Goal: Task Accomplishment & Management: Complete application form

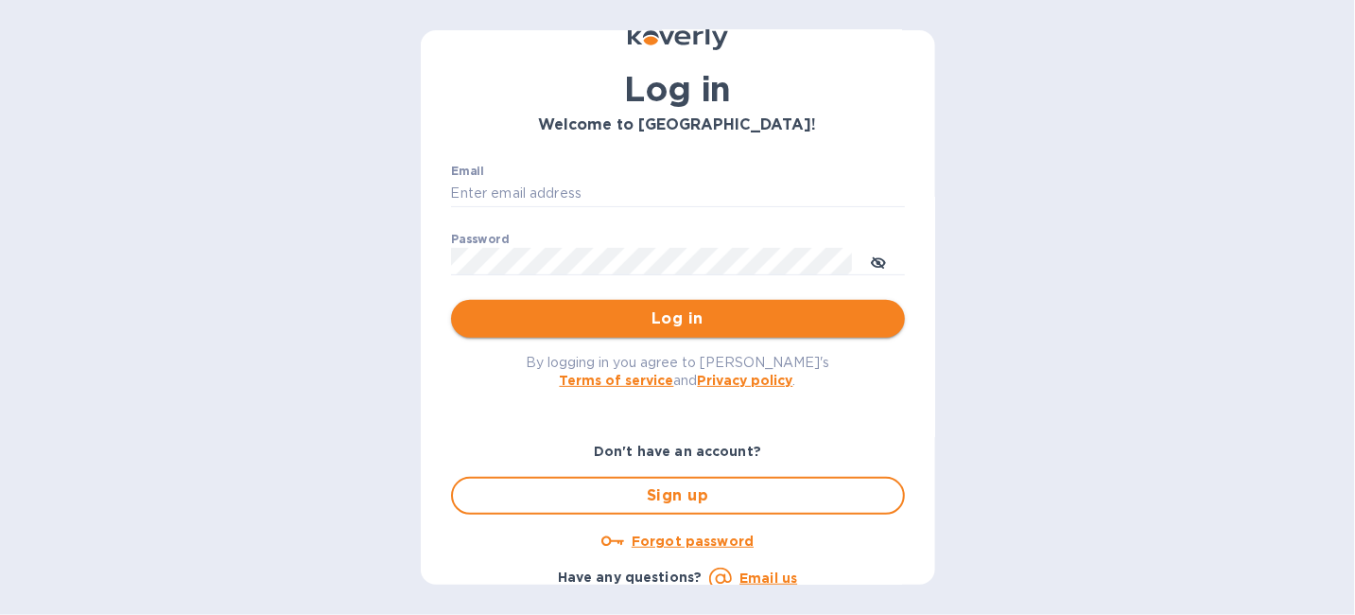
scroll to position [102, 0]
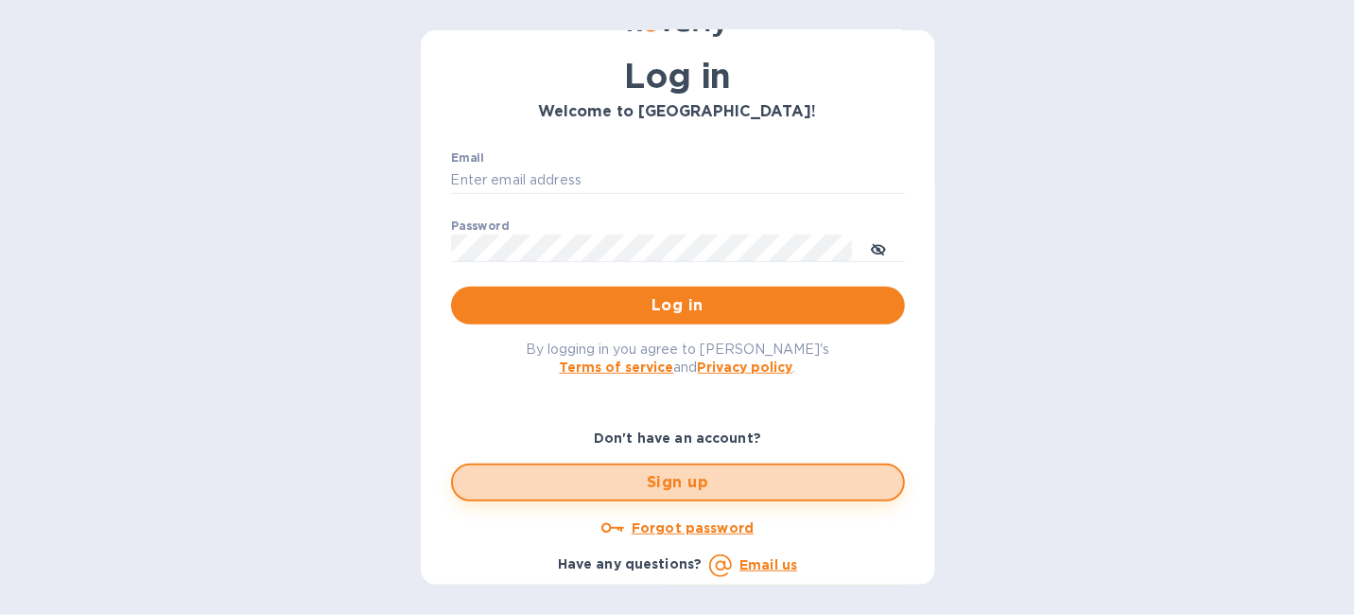
click at [680, 473] on span "Sign up" at bounding box center [678, 482] width 420 height 23
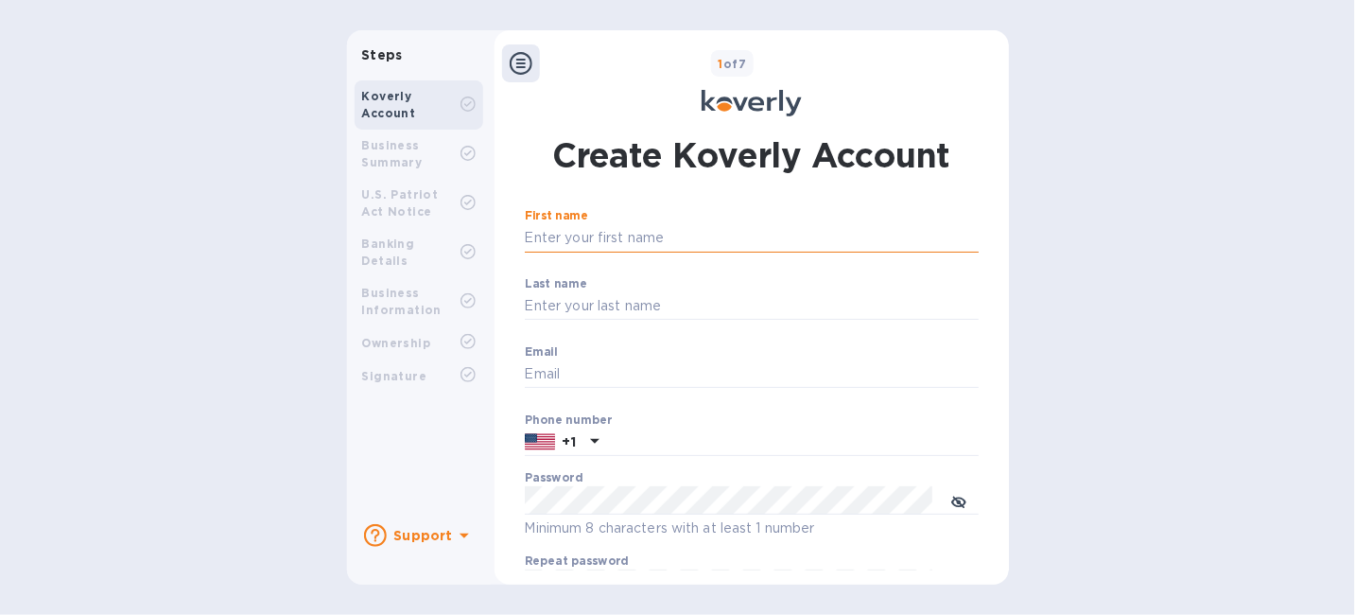
click at [559, 238] on input "First name" at bounding box center [752, 238] width 454 height 28
type input "[PERSON_NAME]"
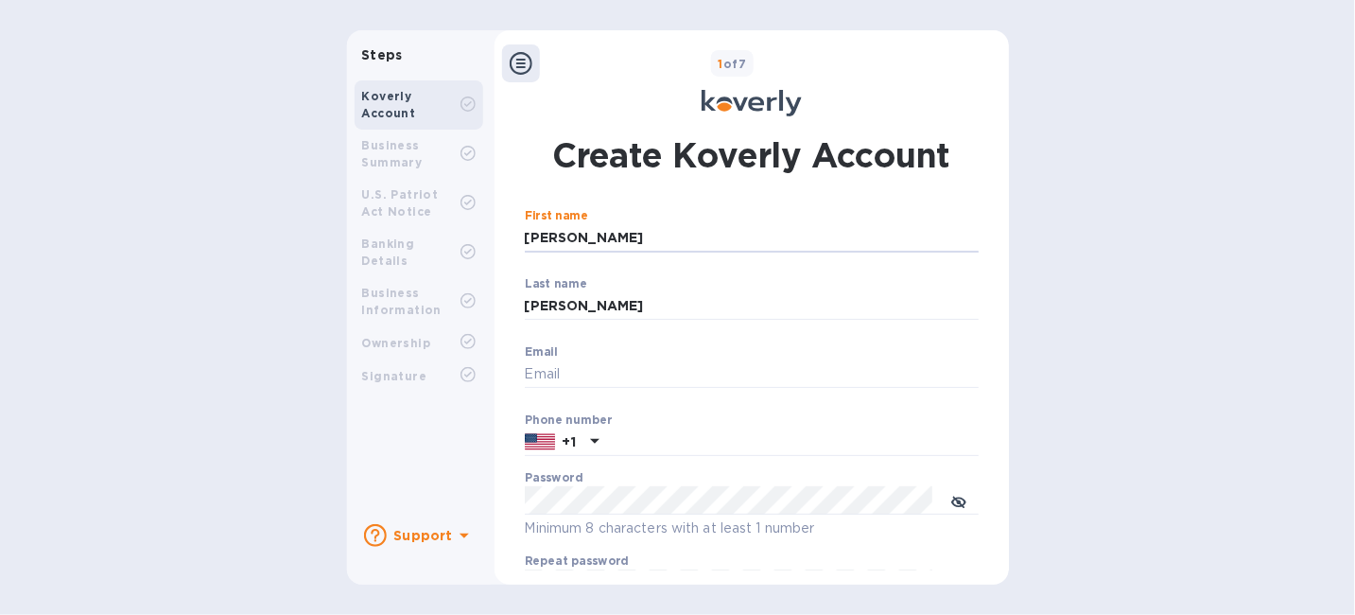
type input "[EMAIL_ADDRESS][DOMAIN_NAME]"
type input "9543252335"
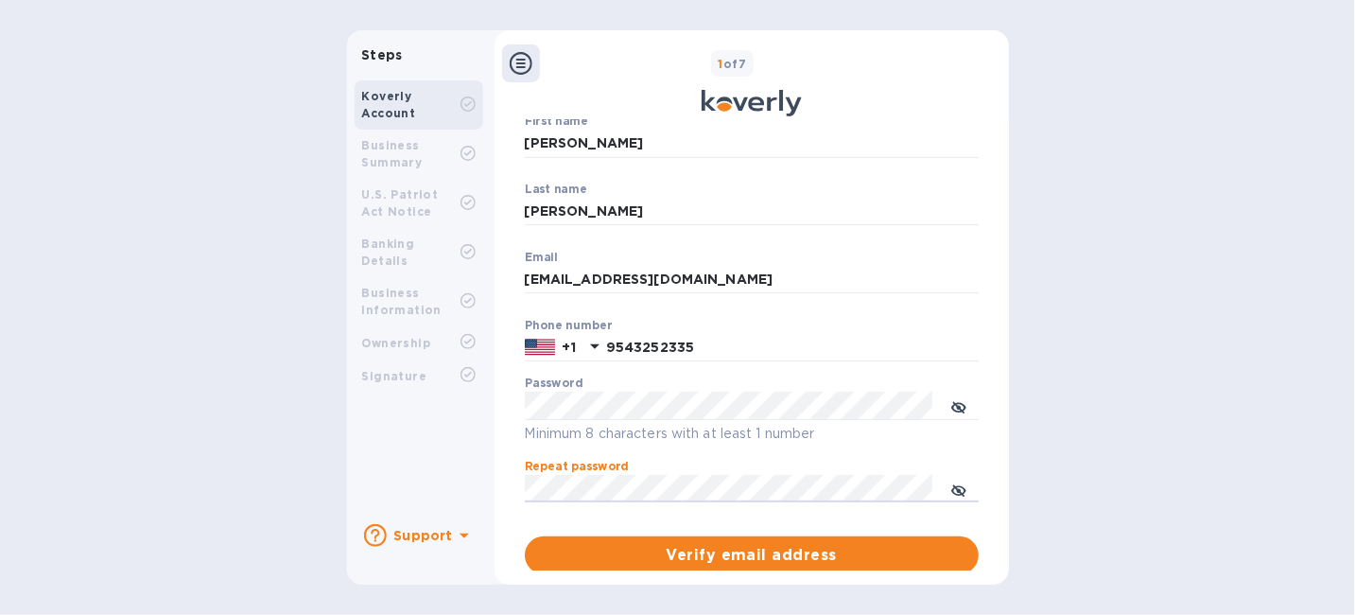
scroll to position [189, 0]
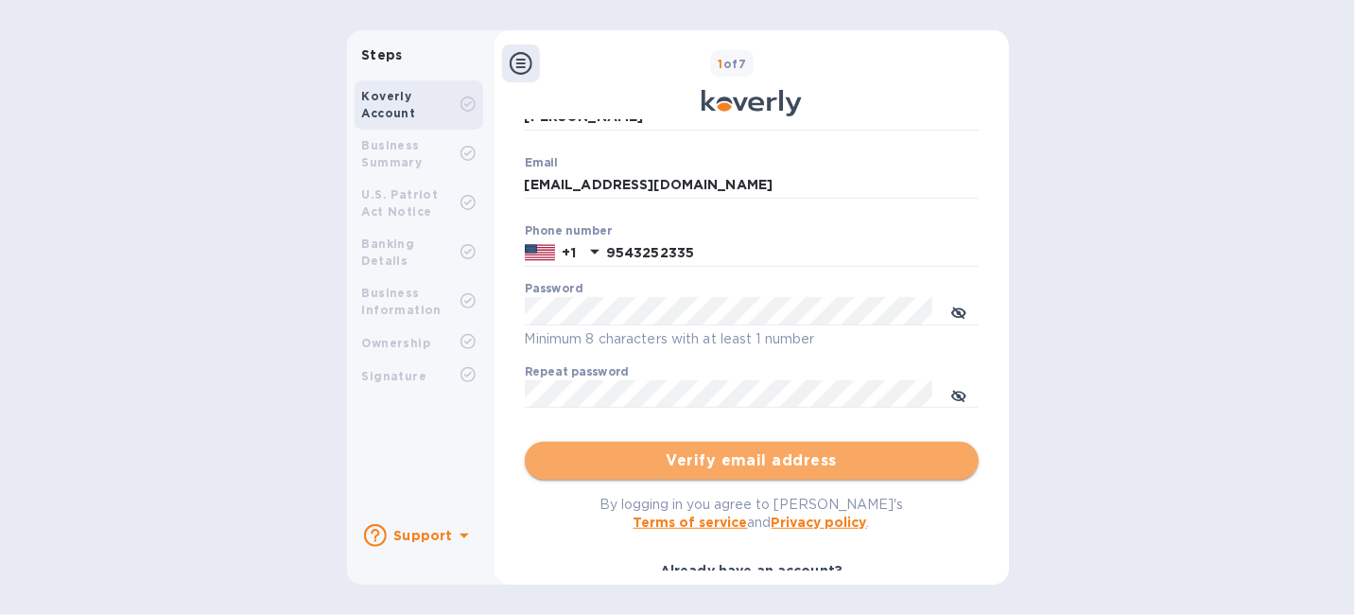
click at [779, 472] on span "Verify email address" at bounding box center [752, 460] width 424 height 23
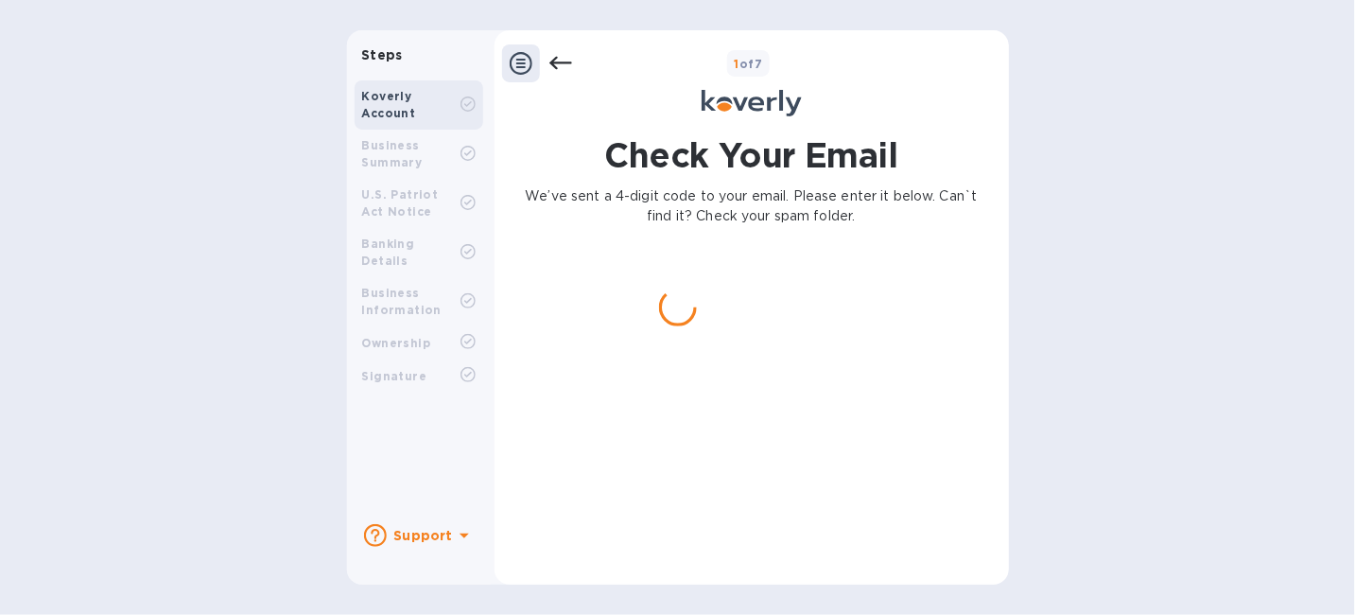
scroll to position [0, 0]
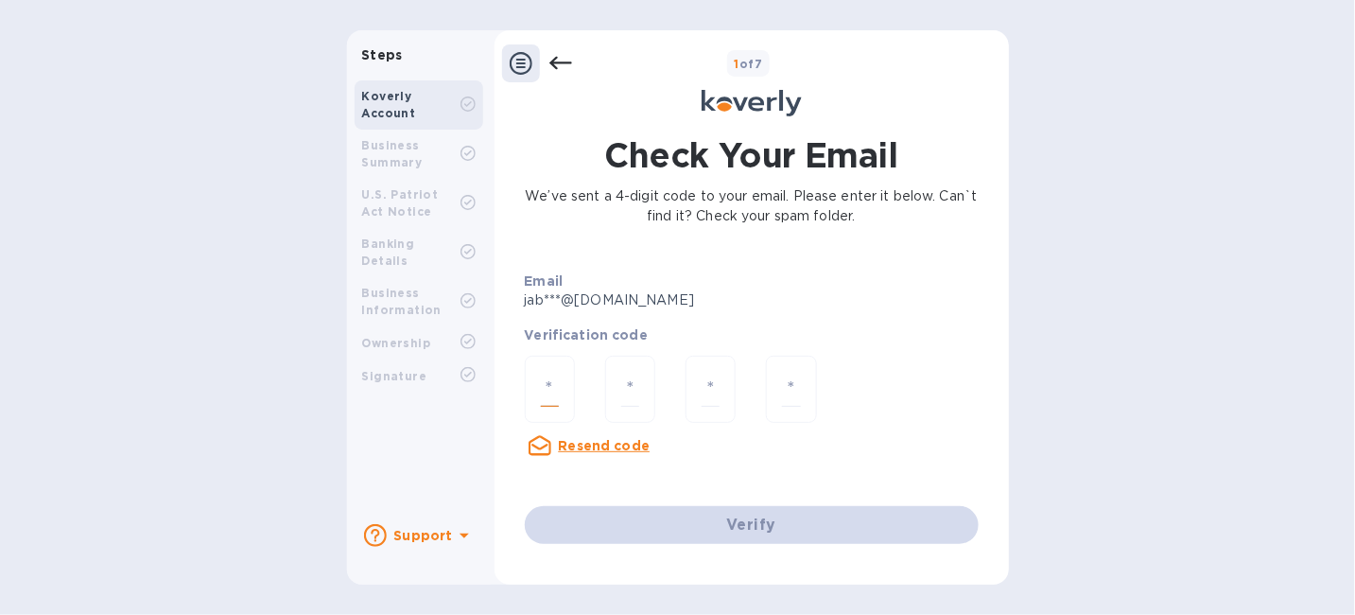
paste input "8"
type input "8"
type input "9"
type input "2"
type input "9"
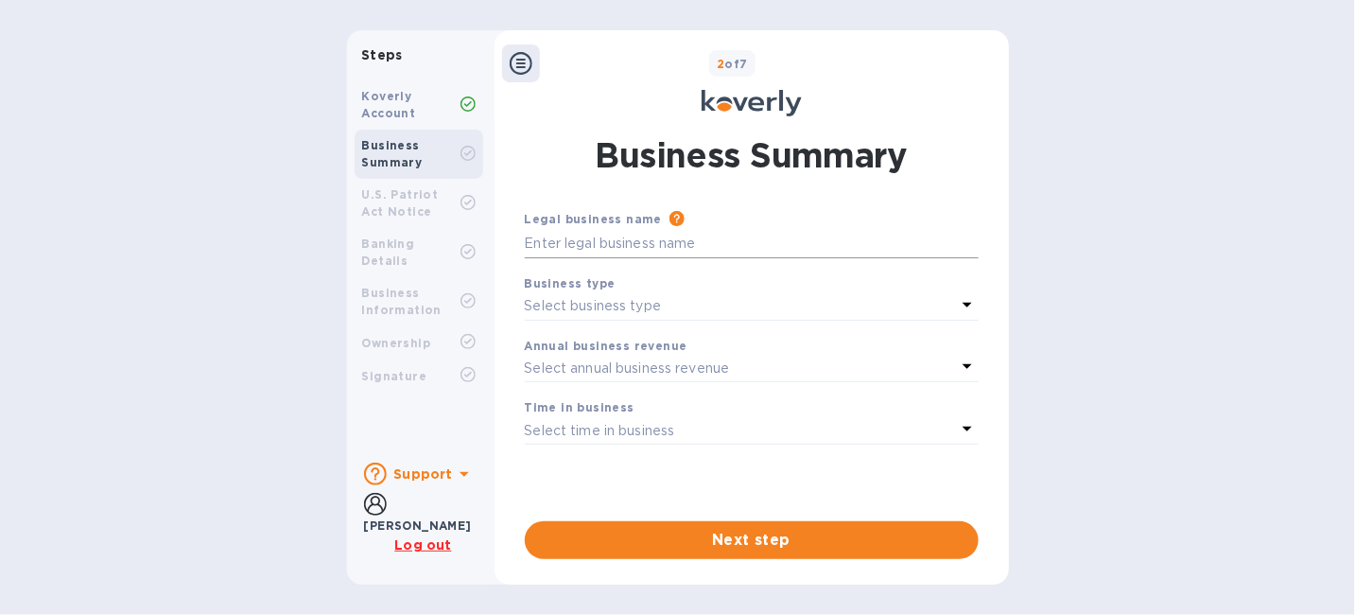
click at [569, 250] on input "text" at bounding box center [752, 244] width 454 height 28
type input "E-Z Tire Supply & Equipment"
click at [662, 316] on p "Select business type" at bounding box center [593, 306] width 137 height 20
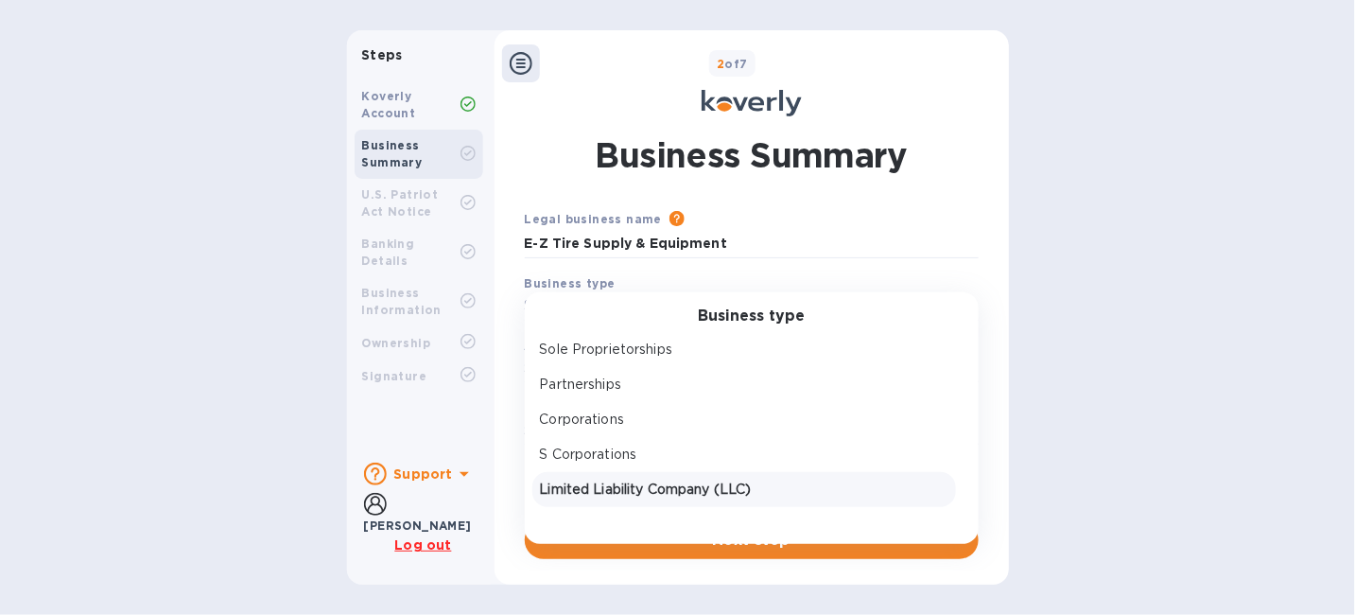
click at [698, 499] on p "Limited Liability Company (LLC)" at bounding box center [744, 490] width 409 height 20
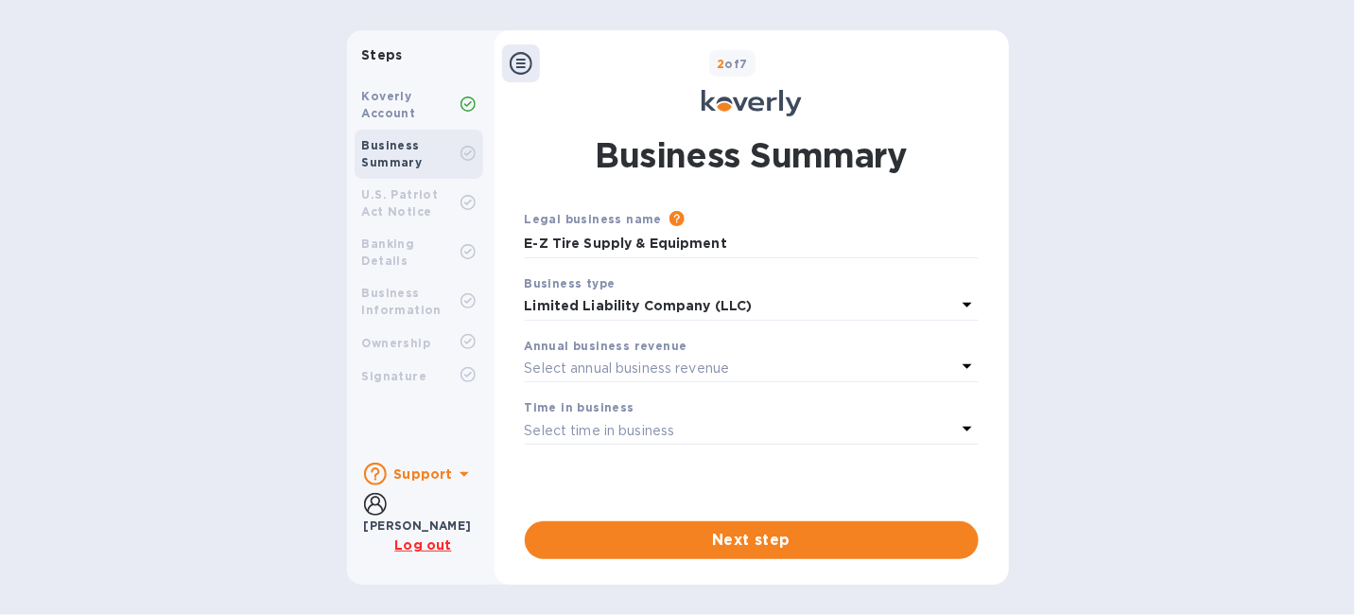
click at [776, 381] on div "Select annual business revenue" at bounding box center [740, 368] width 431 height 26
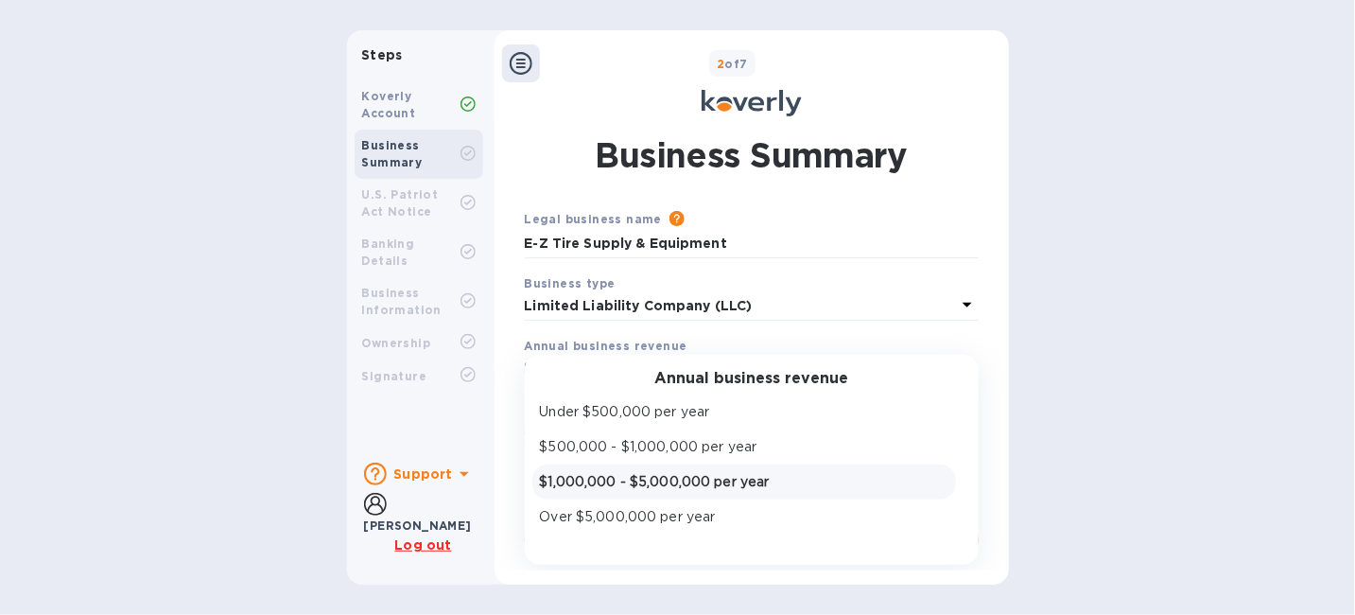
click at [685, 492] on p "$1,000,000 - $5,000,000 per year" at bounding box center [744, 482] width 409 height 20
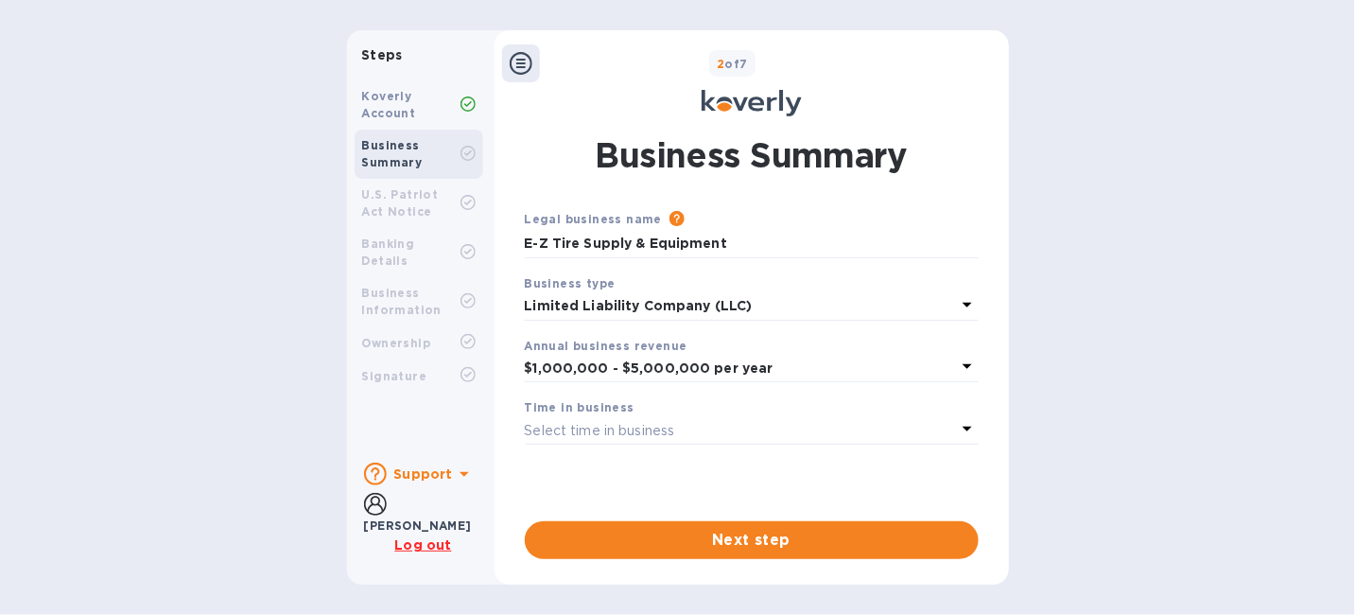
click at [733, 444] on div "Select time in business" at bounding box center [740, 430] width 431 height 26
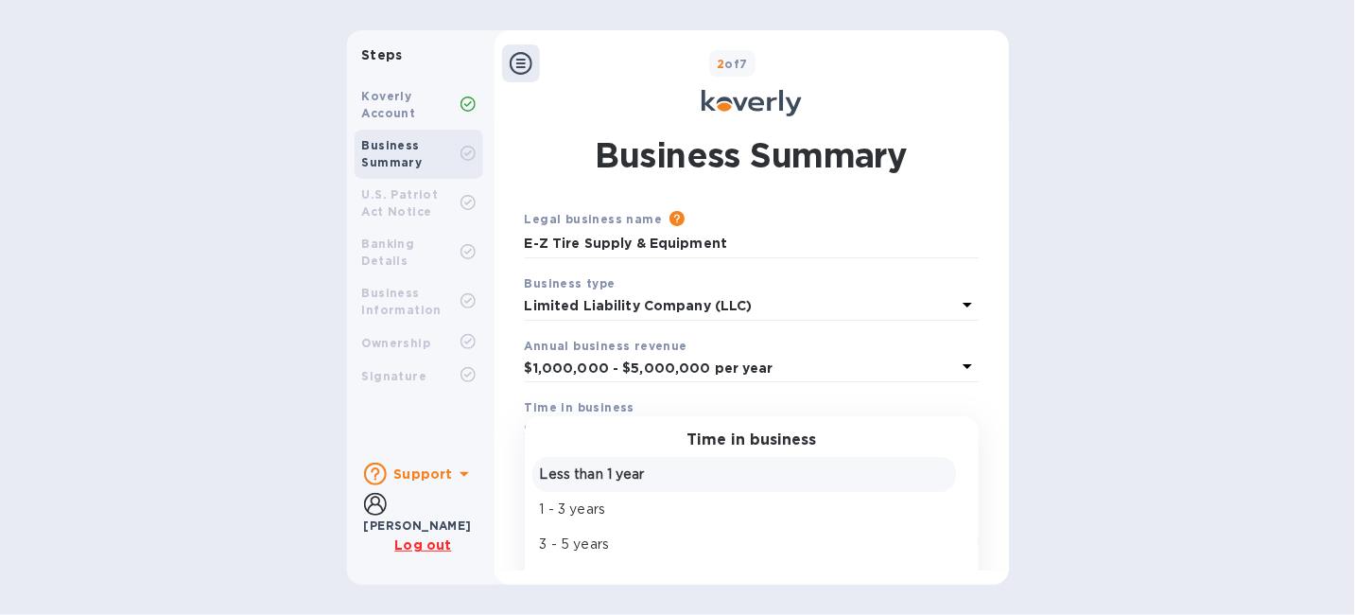
scroll to position [95, 0]
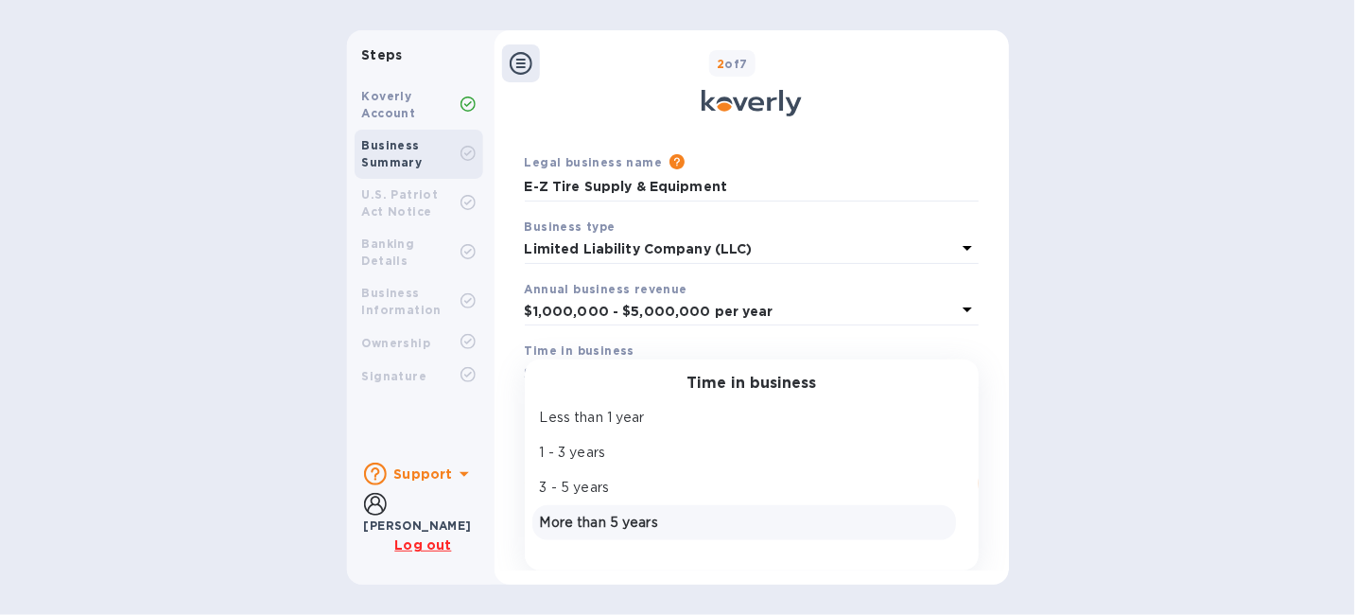
click at [637, 520] on p "More than 5 years" at bounding box center [744, 523] width 409 height 20
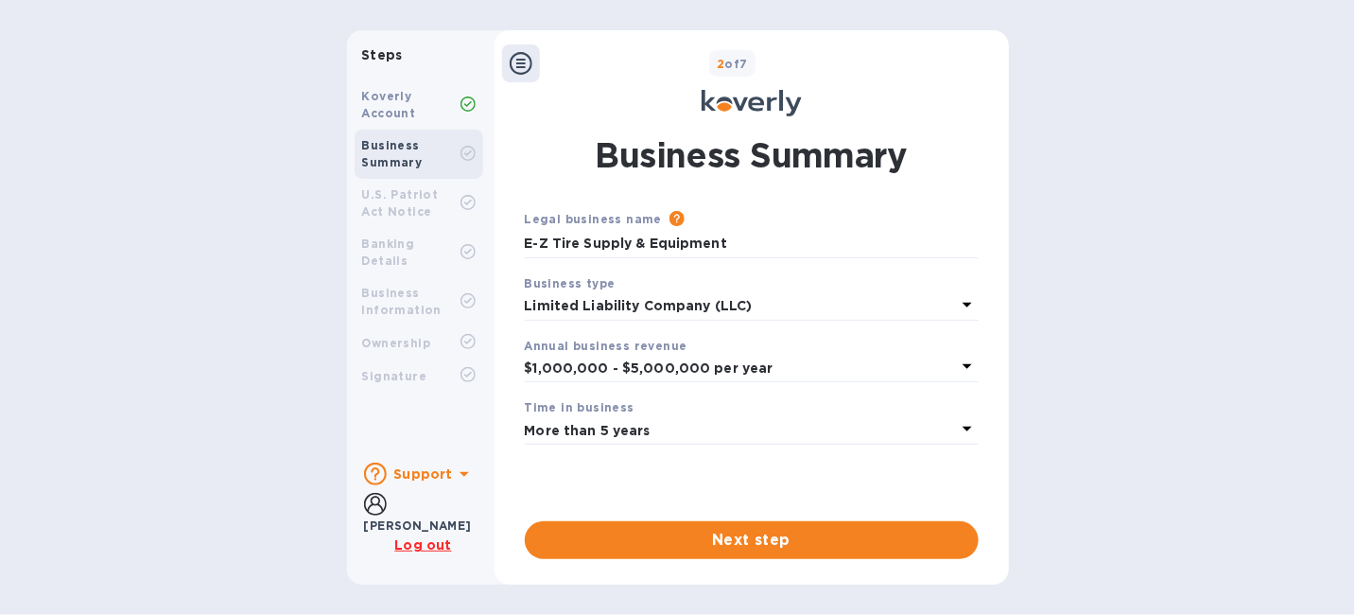
scroll to position [0, 0]
click at [790, 540] on span "Next step" at bounding box center [752, 540] width 424 height 23
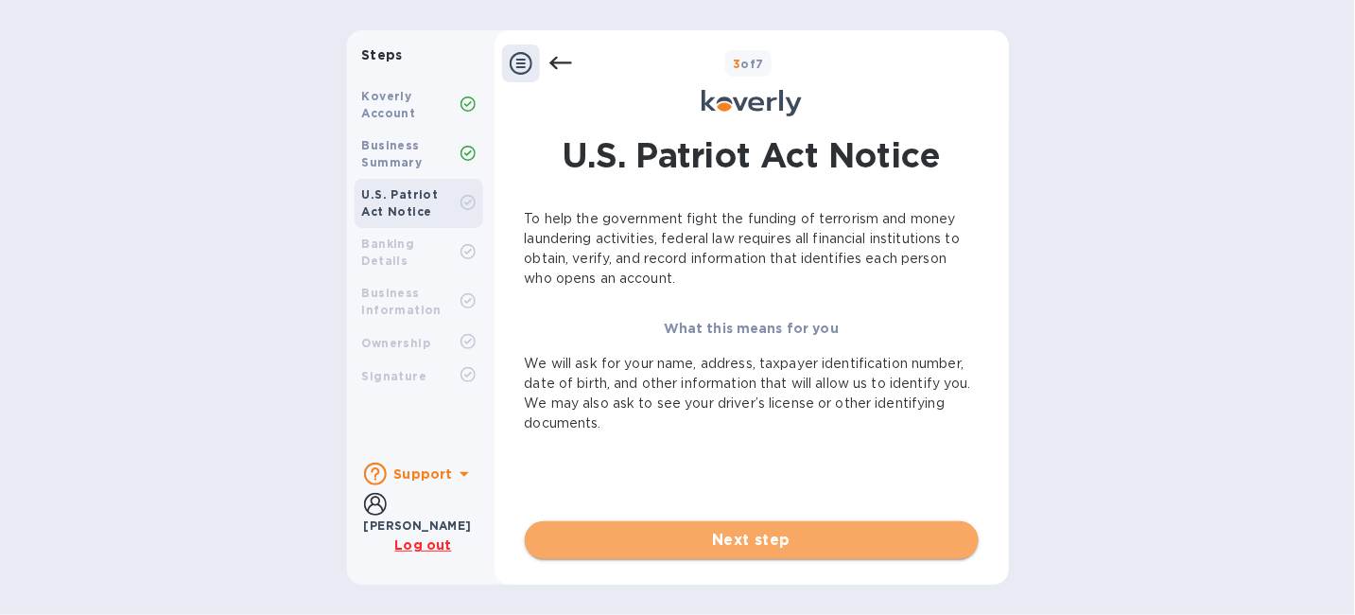
click at [722, 558] on button "Next step" at bounding box center [752, 540] width 454 height 38
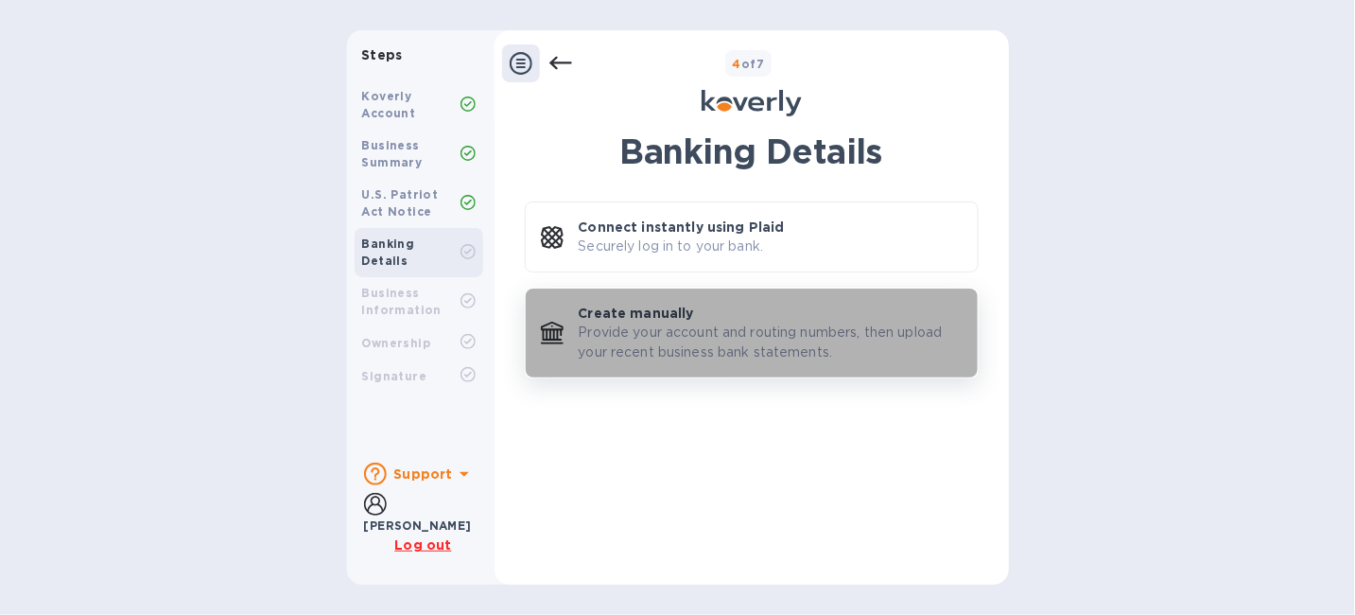
click at [715, 357] on p "Provide your account and routing numbers, then upload your recent business bank…" at bounding box center [771, 343] width 384 height 40
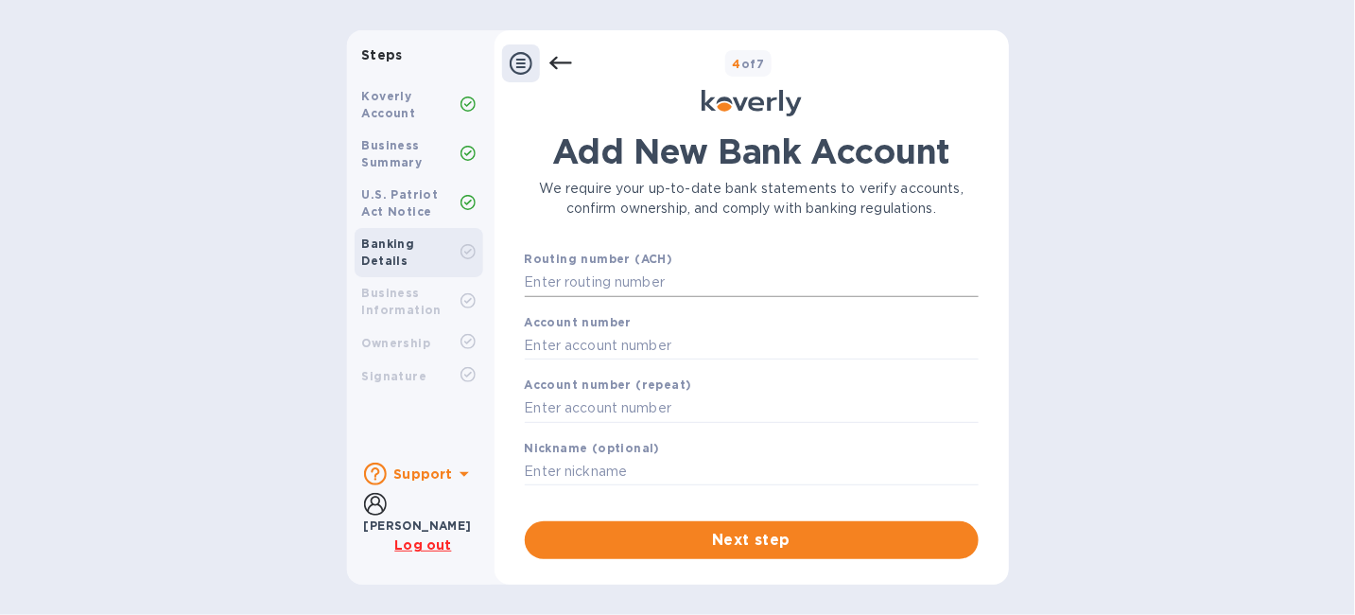
click at [616, 297] on input "text" at bounding box center [752, 283] width 454 height 28
paste input "063000047"
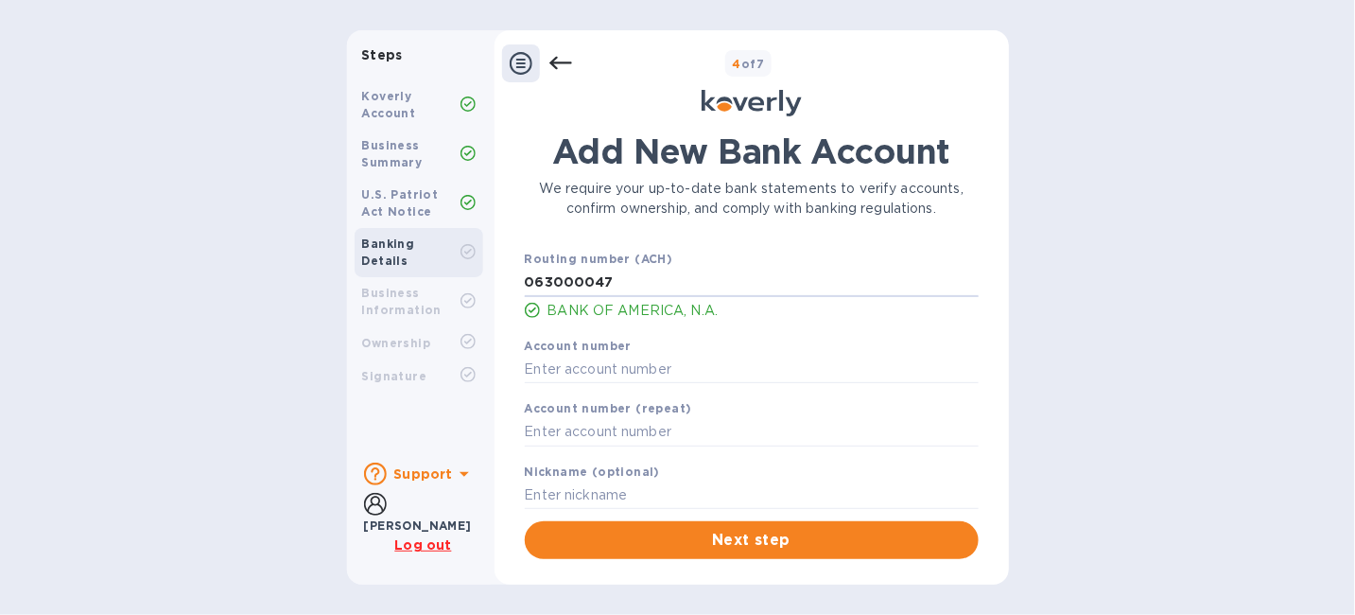
type input "063000047"
paste input "898054061265"
type input "898054061265"
click at [584, 446] on input "text" at bounding box center [752, 432] width 454 height 28
paste input "898054061265"
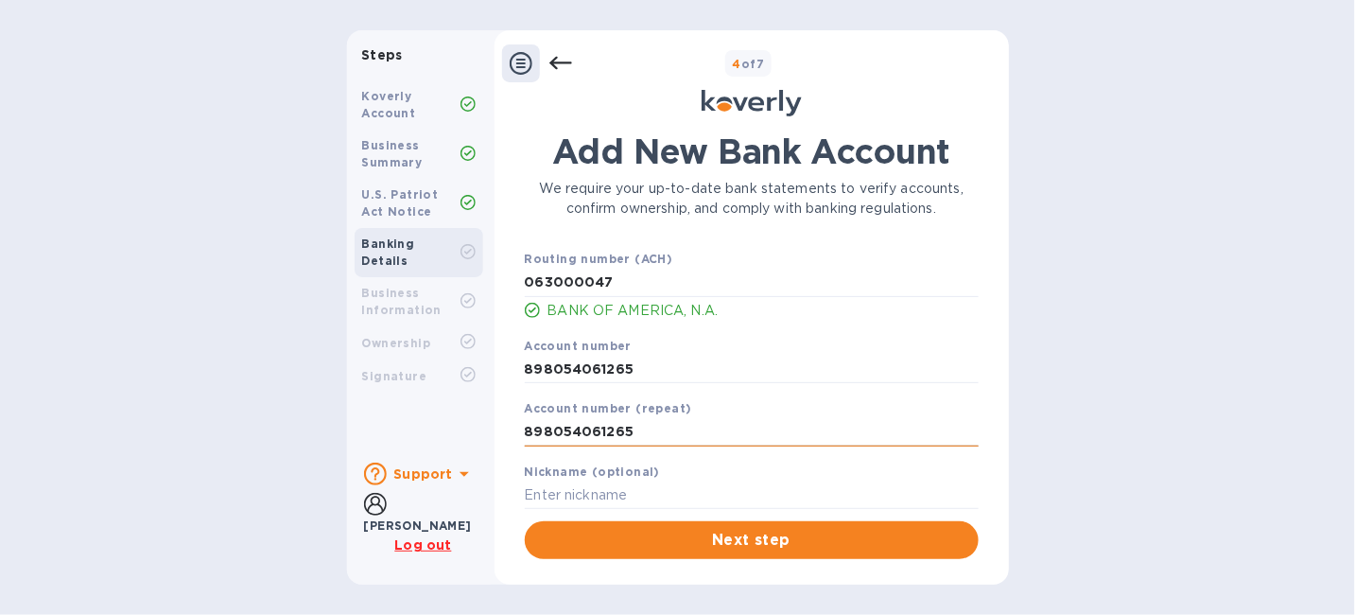
scroll to position [42, 0]
type input "898054061265"
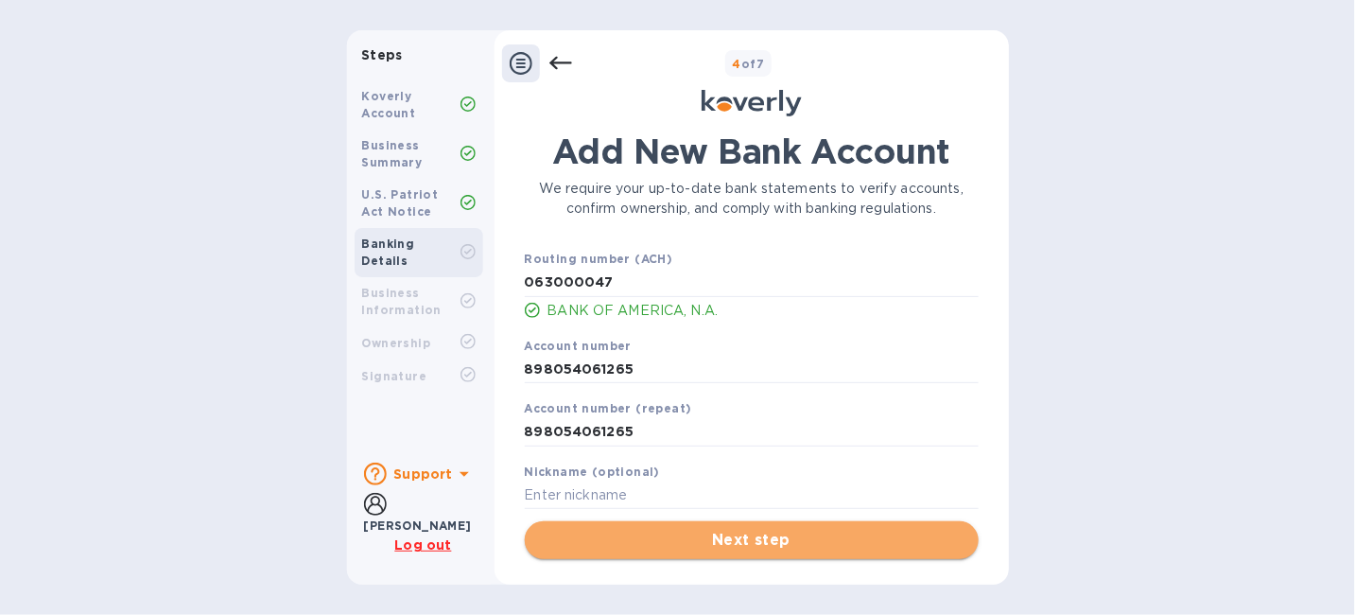
click at [751, 542] on span "Next step" at bounding box center [752, 540] width 424 height 23
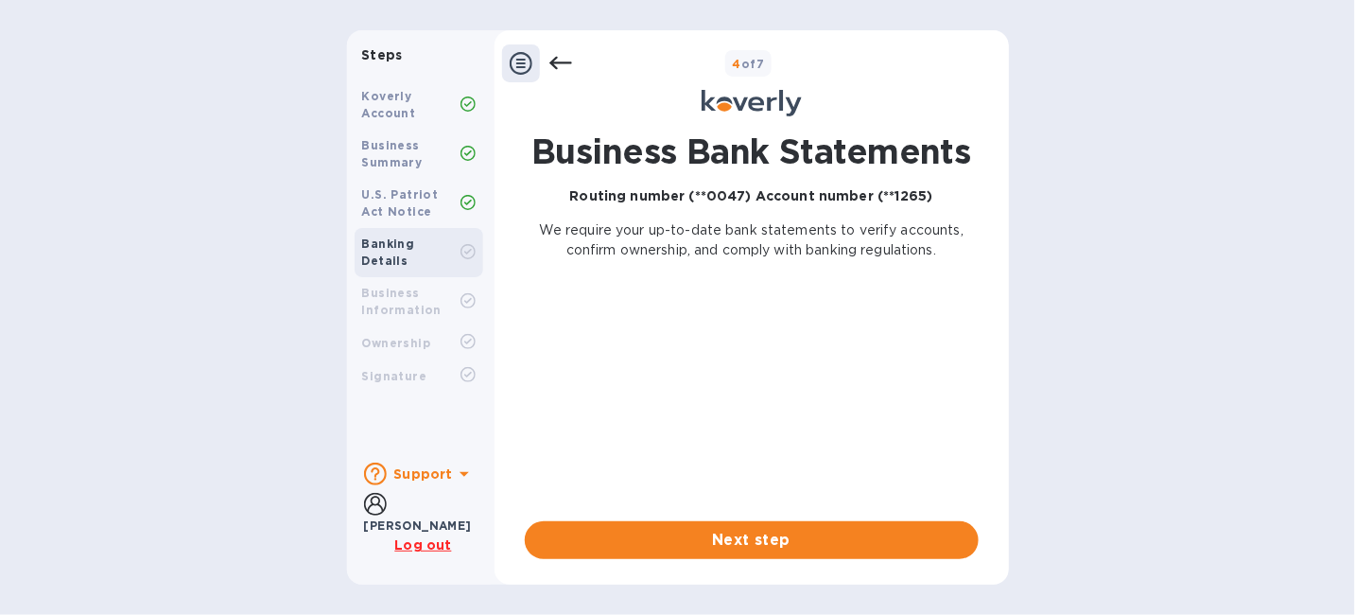
scroll to position [0, 0]
